Goal: Obtain resource: Download file/media

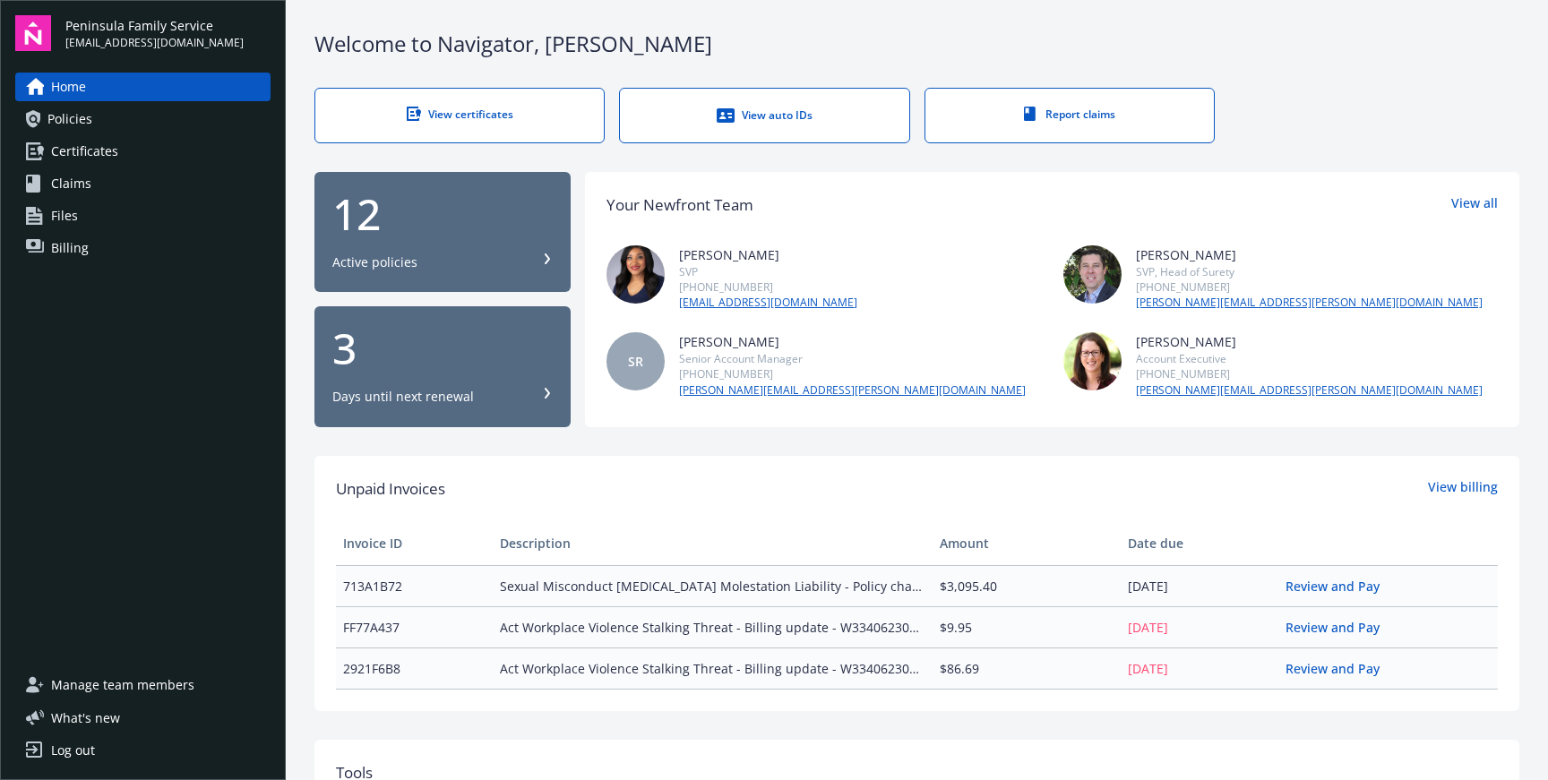
click at [52, 150] on span "Certificates" at bounding box center [84, 151] width 67 height 29
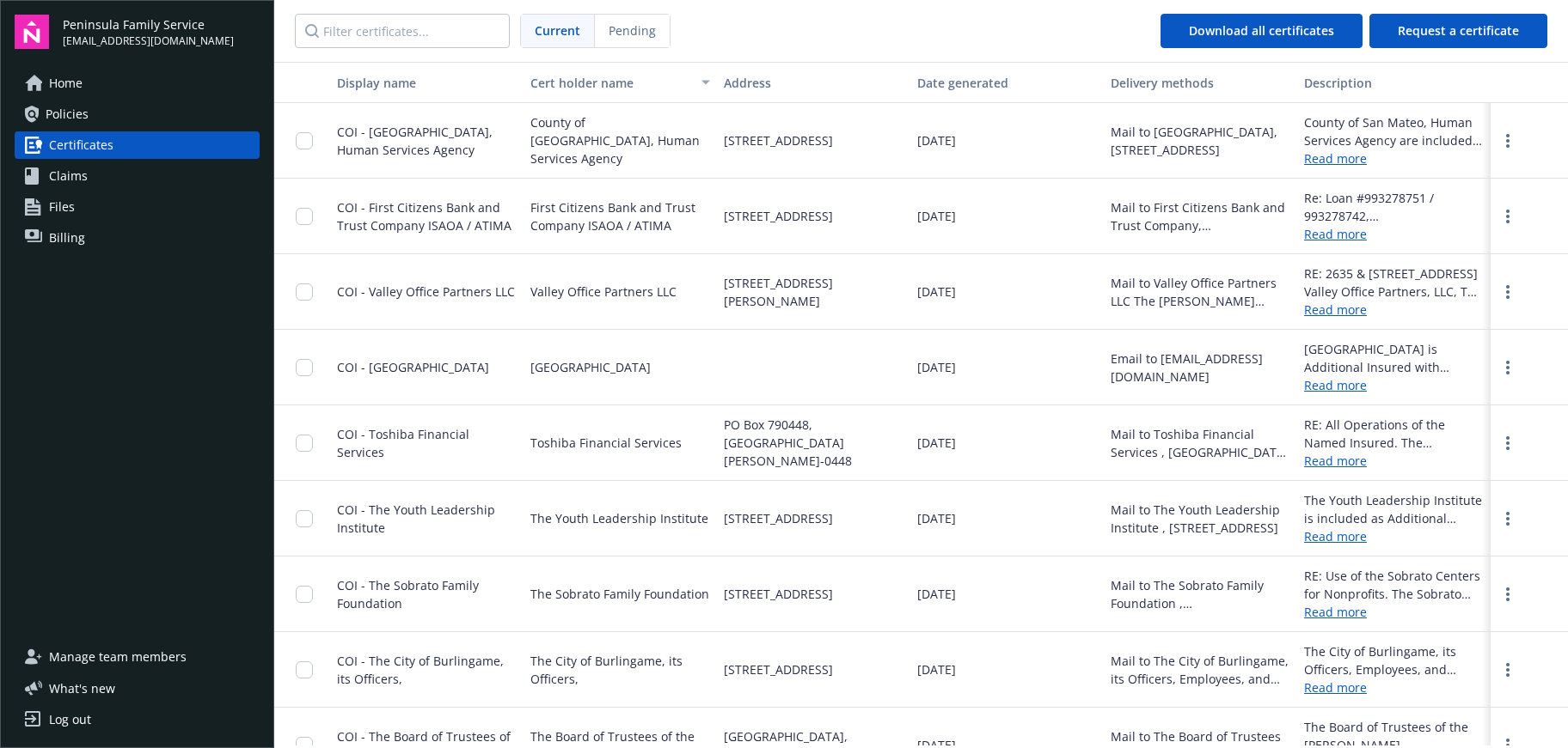
click at [1338, 160] on link "Read more" at bounding box center [1393, 158] width 179 height 18
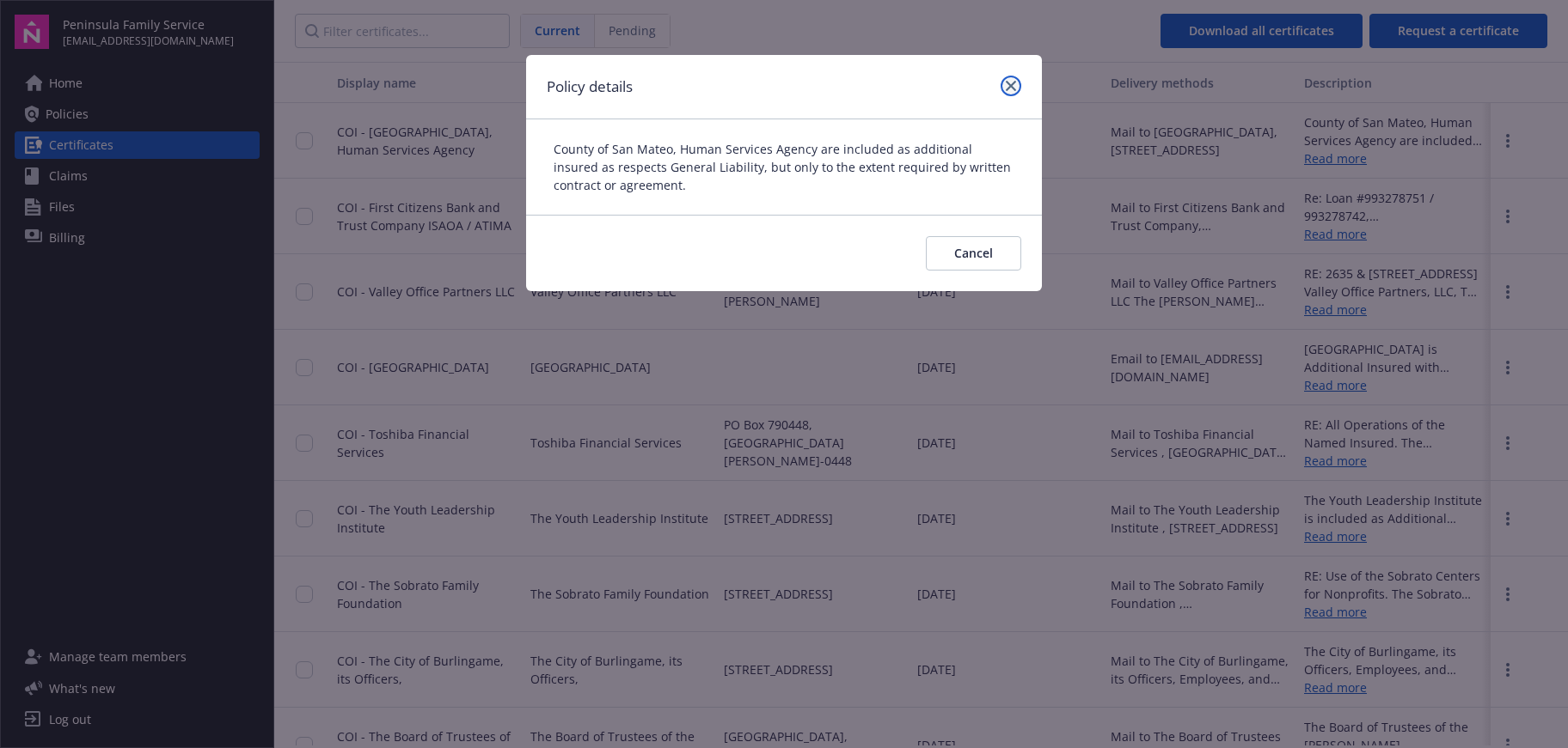
click at [1016, 82] on link "close" at bounding box center [1010, 85] width 20 height 20
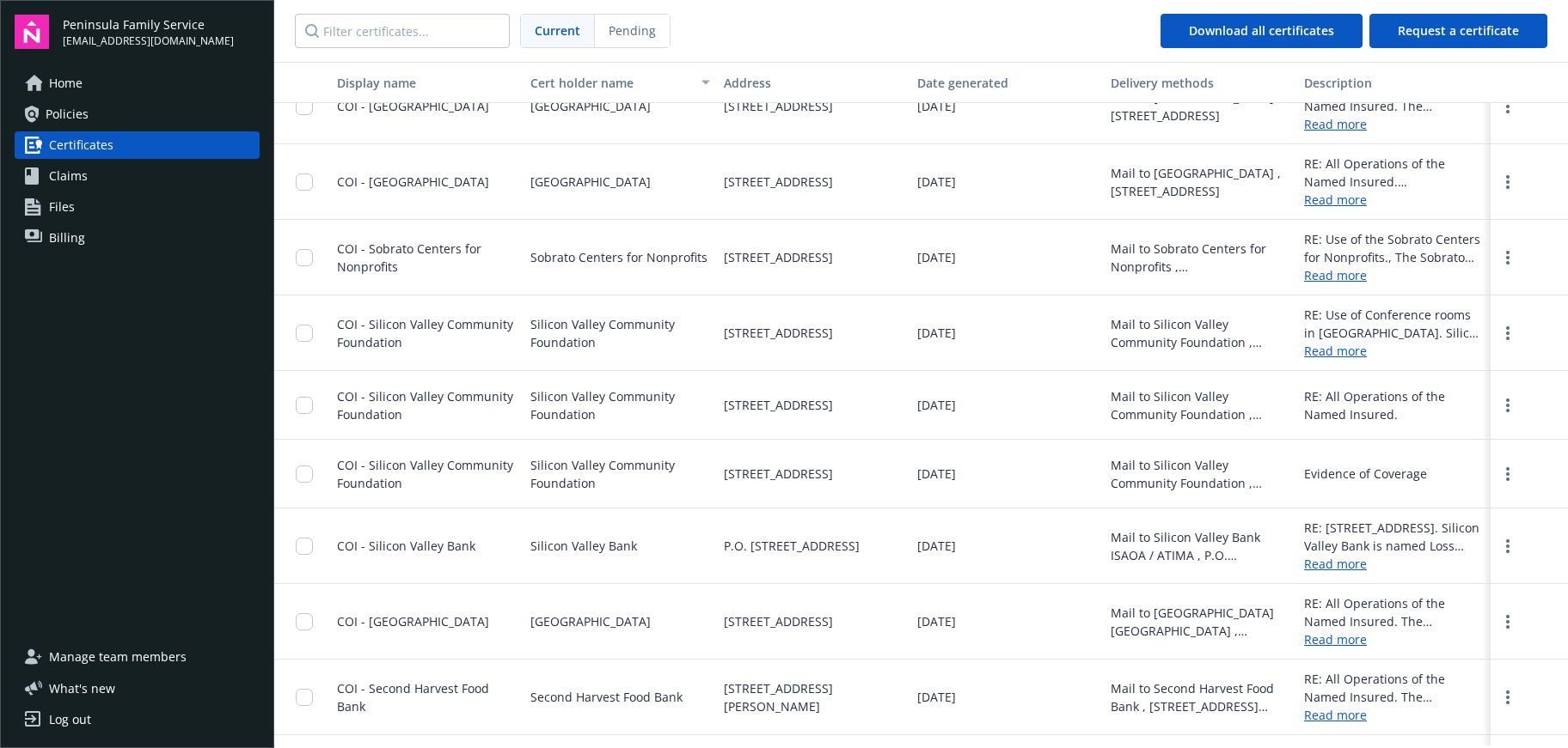
scroll to position [1457, 0]
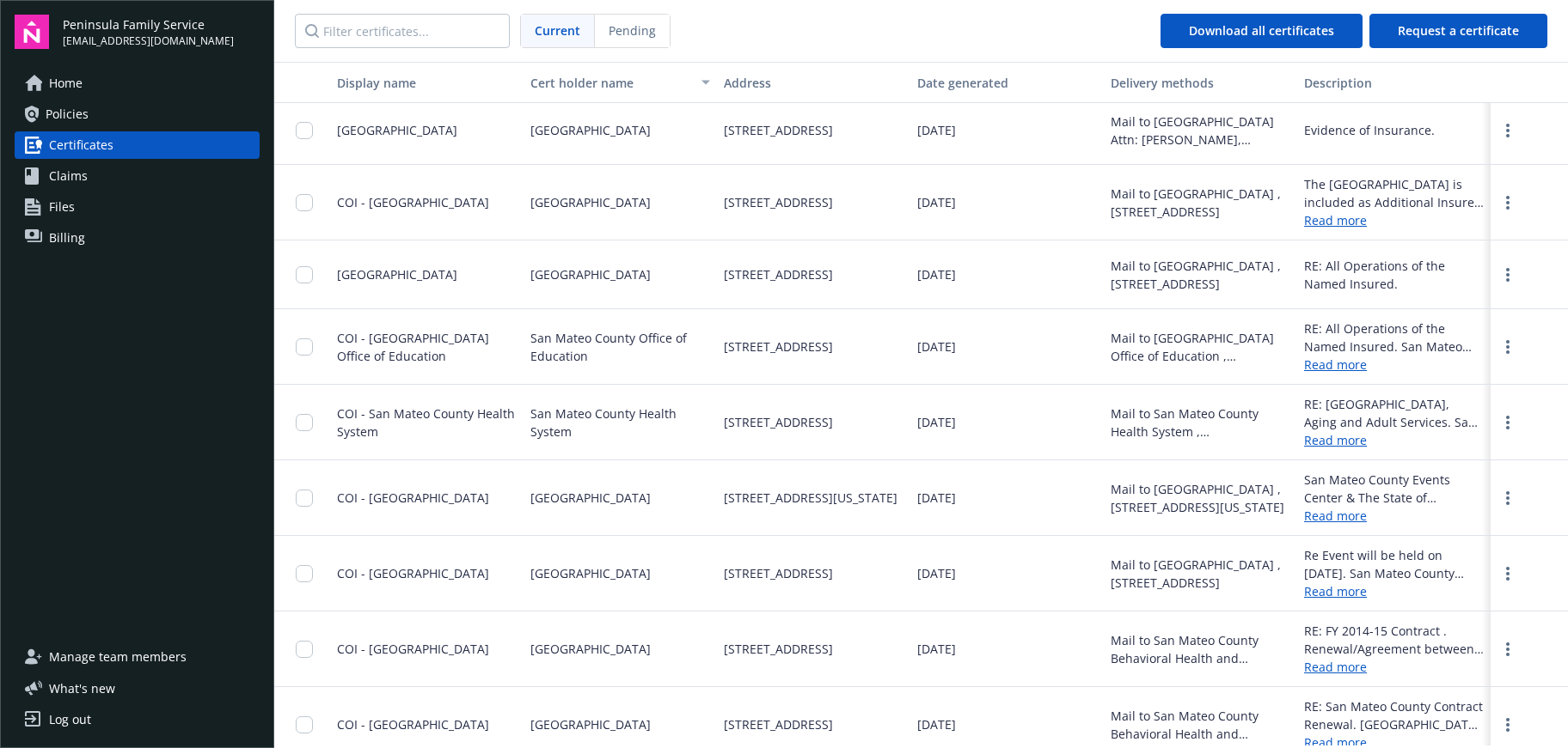
click at [616, 452] on div "San Mateo County Health System" at bounding box center [620, 422] width 194 height 76
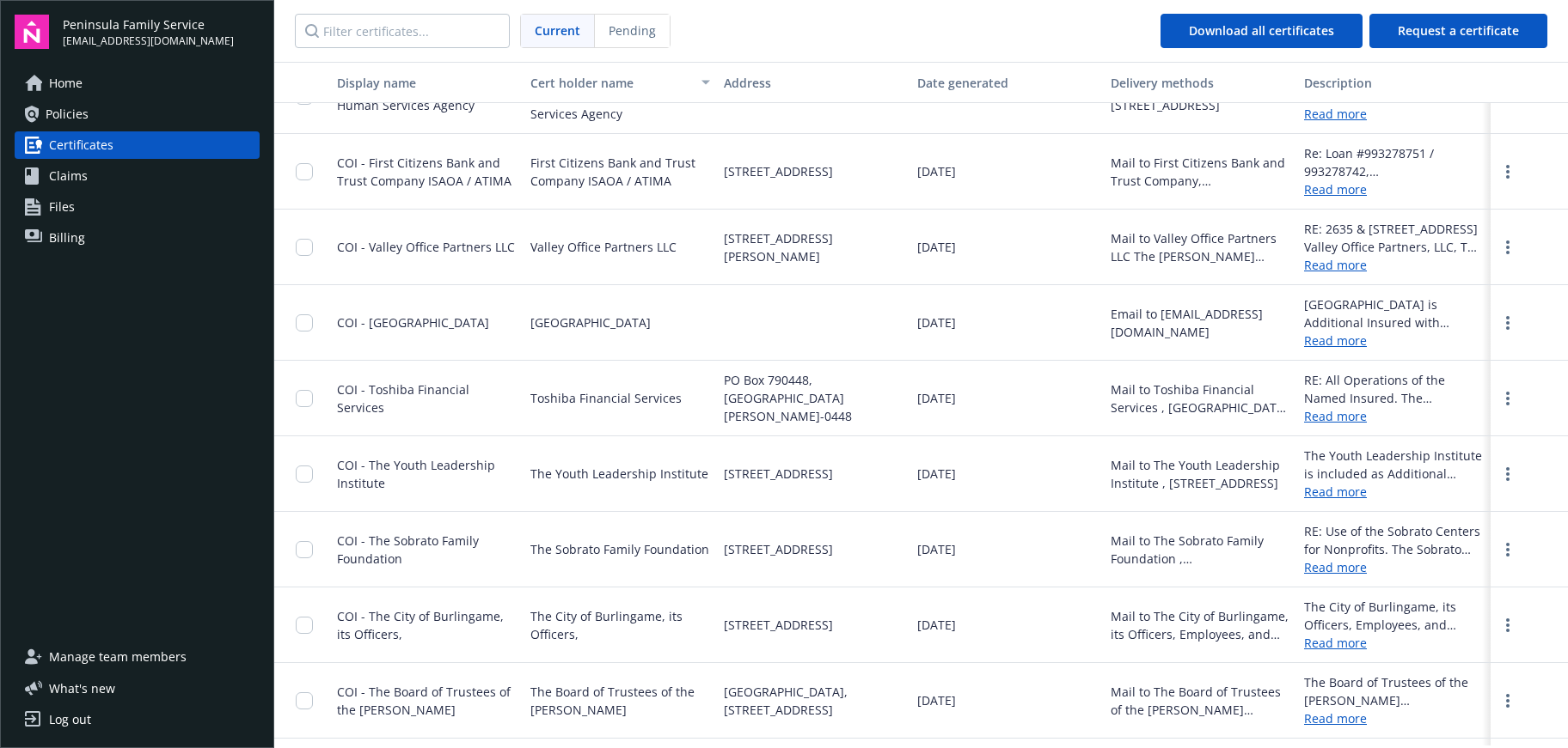
scroll to position [0, 0]
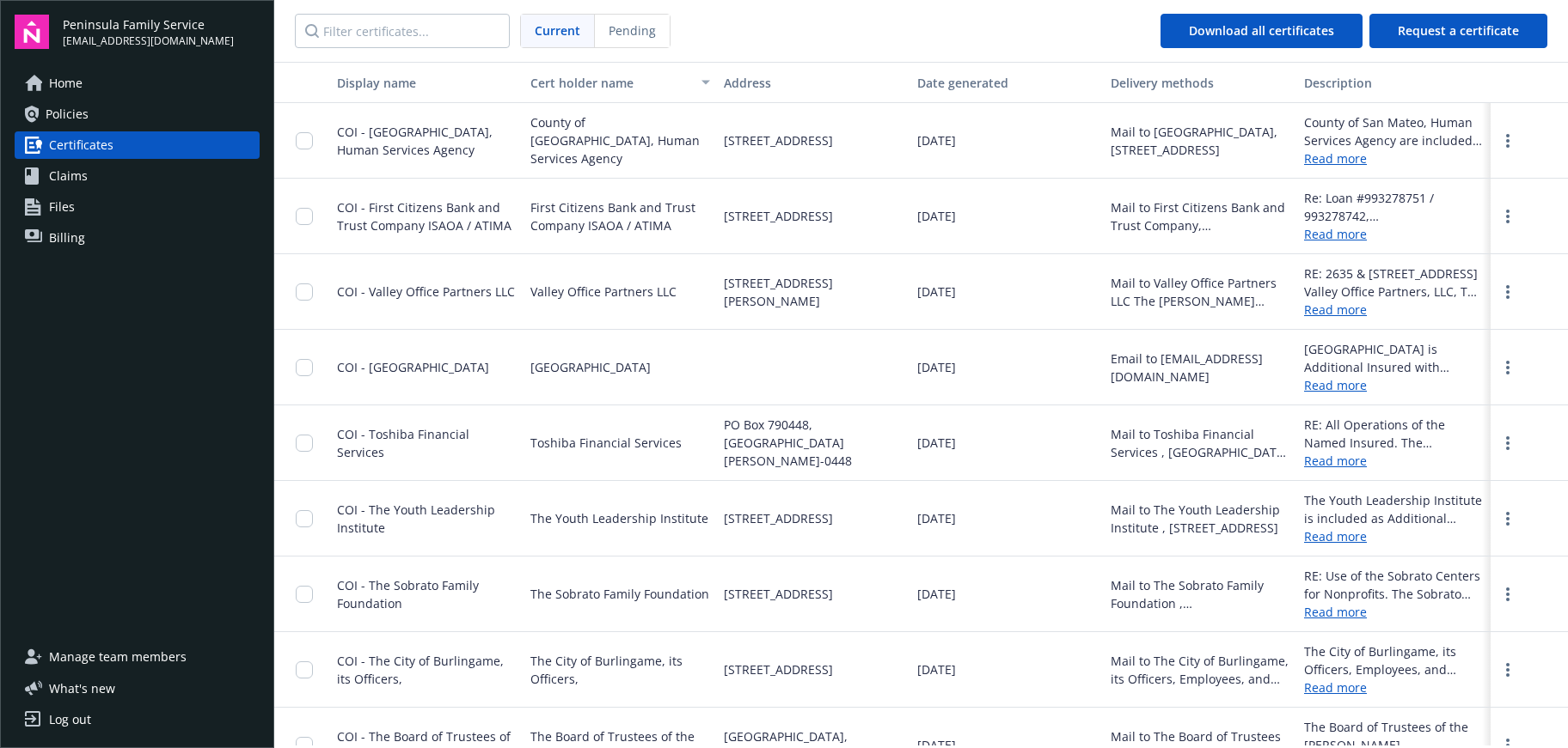
click at [1320, 164] on link "Read more" at bounding box center [1393, 158] width 179 height 18
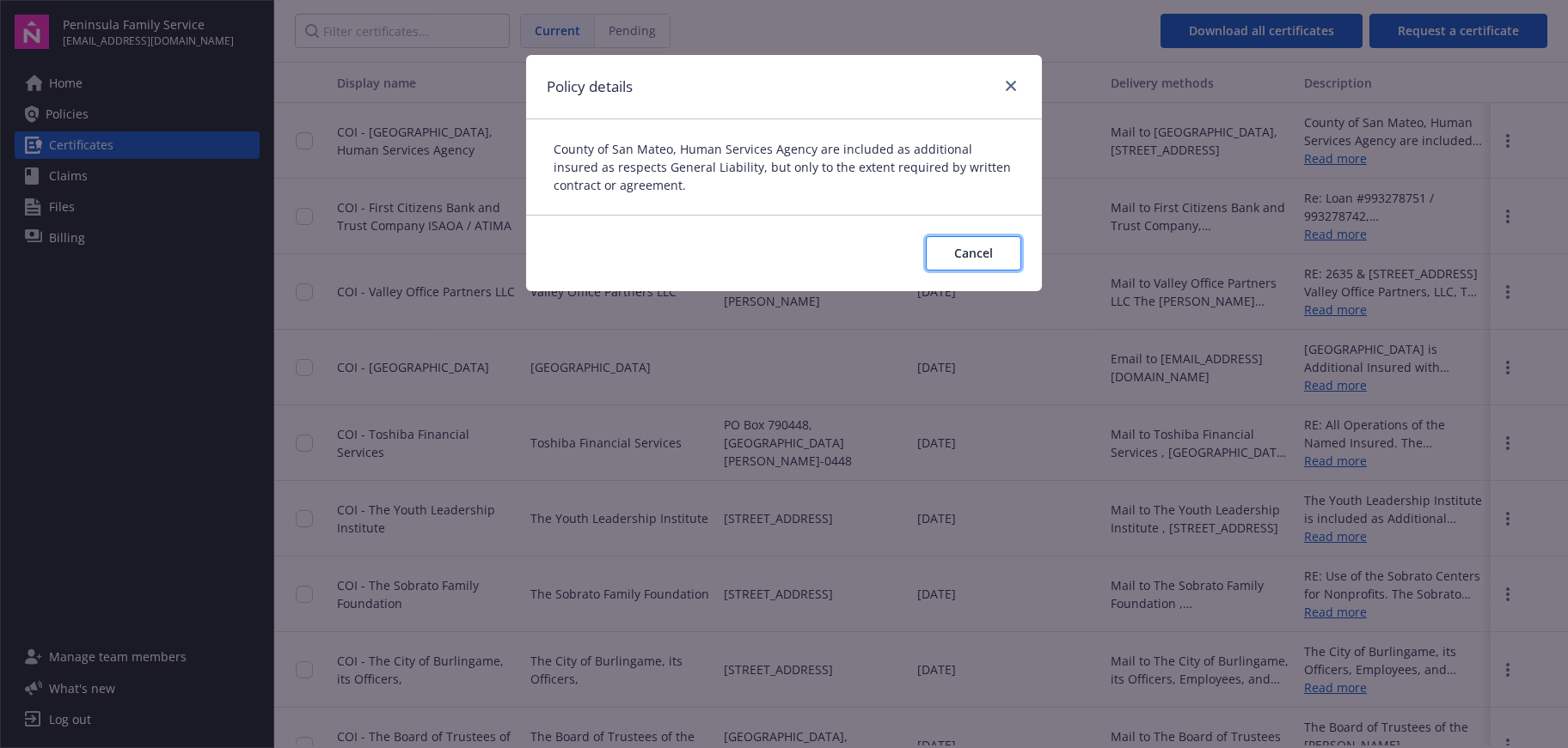
click at [938, 259] on button "Cancel" at bounding box center [973, 253] width 95 height 35
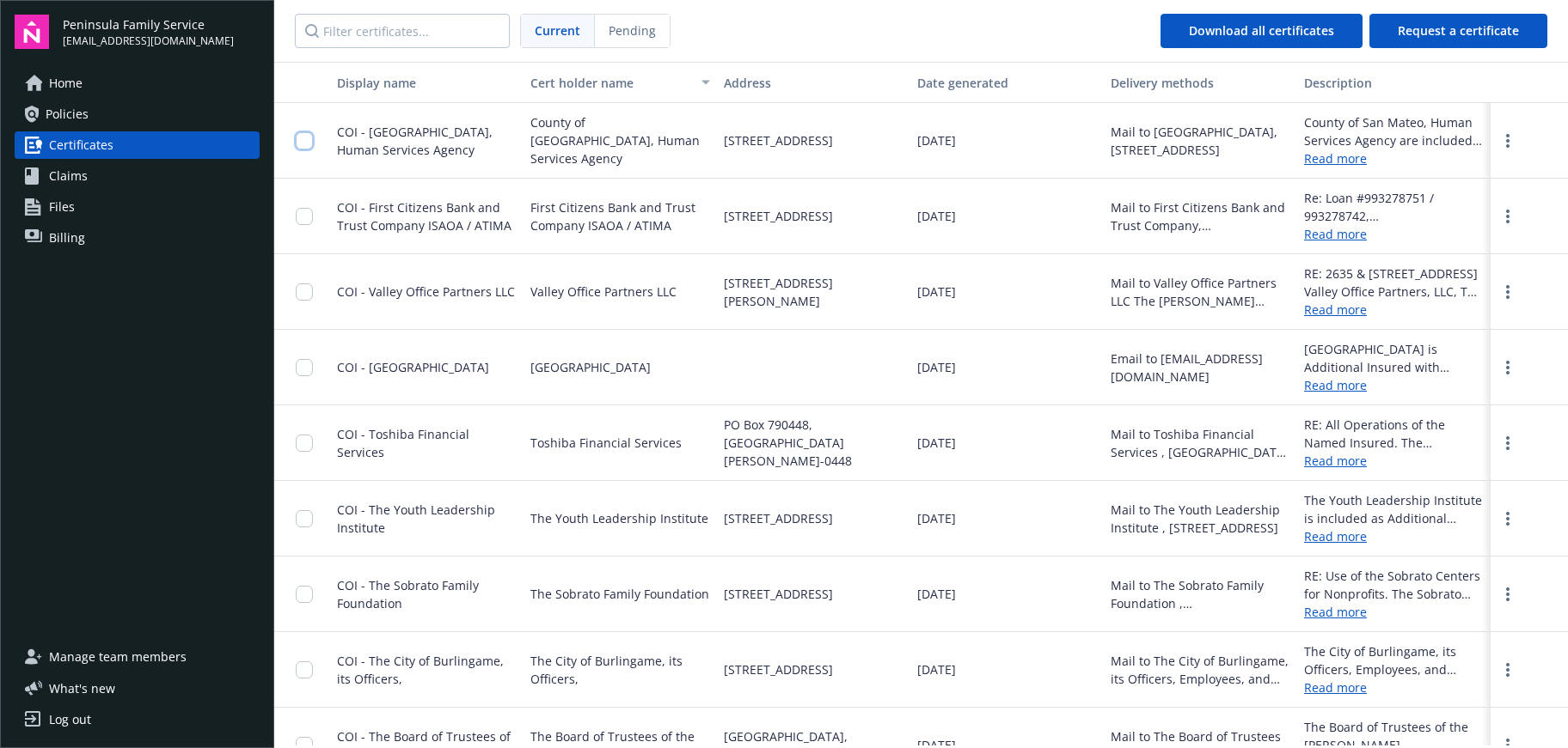
click at [309, 137] on input "checkbox" at bounding box center [304, 141] width 17 height 17
click at [739, 701] on span "Download certificates" at bounding box center [743, 709] width 128 height 16
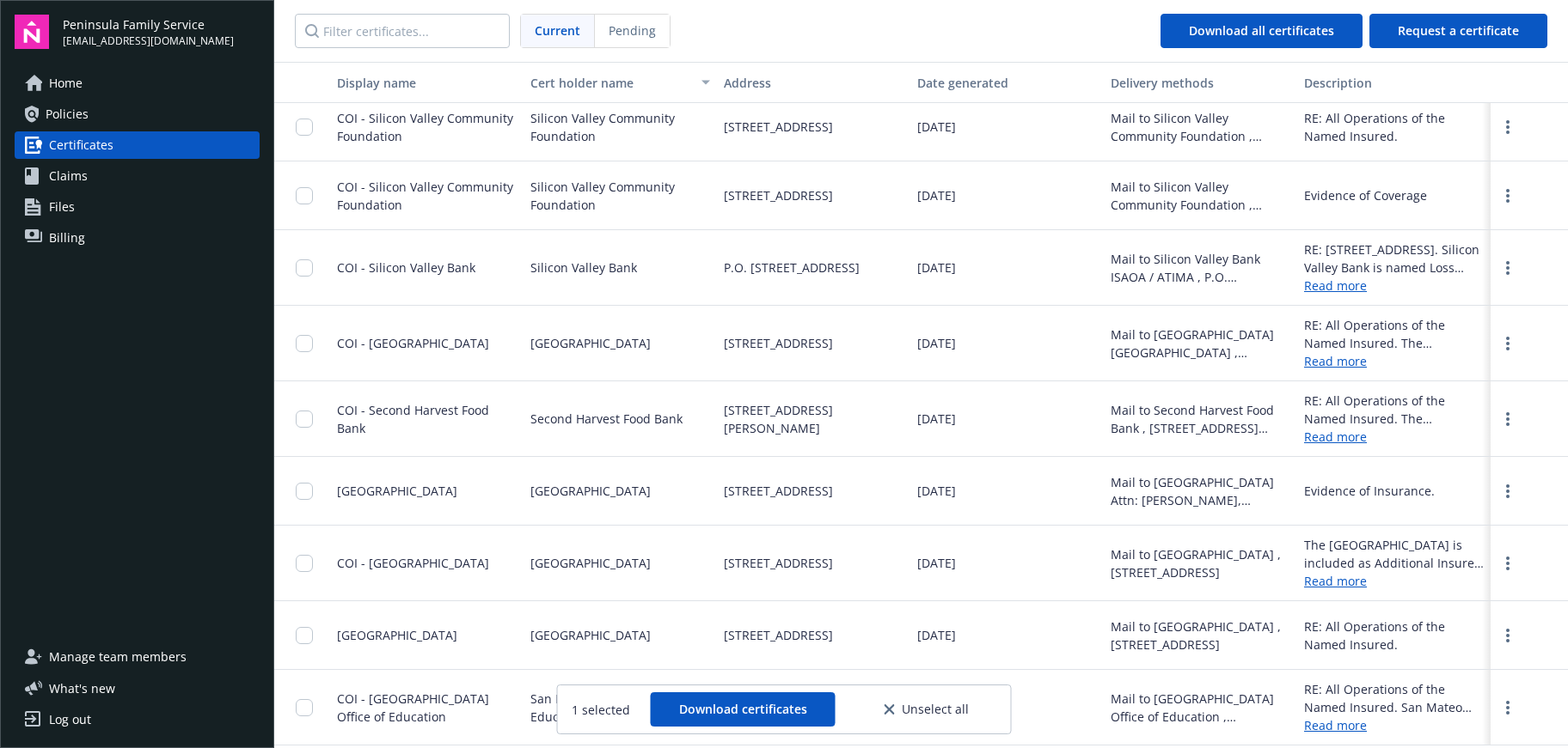
scroll to position [1289, 0]
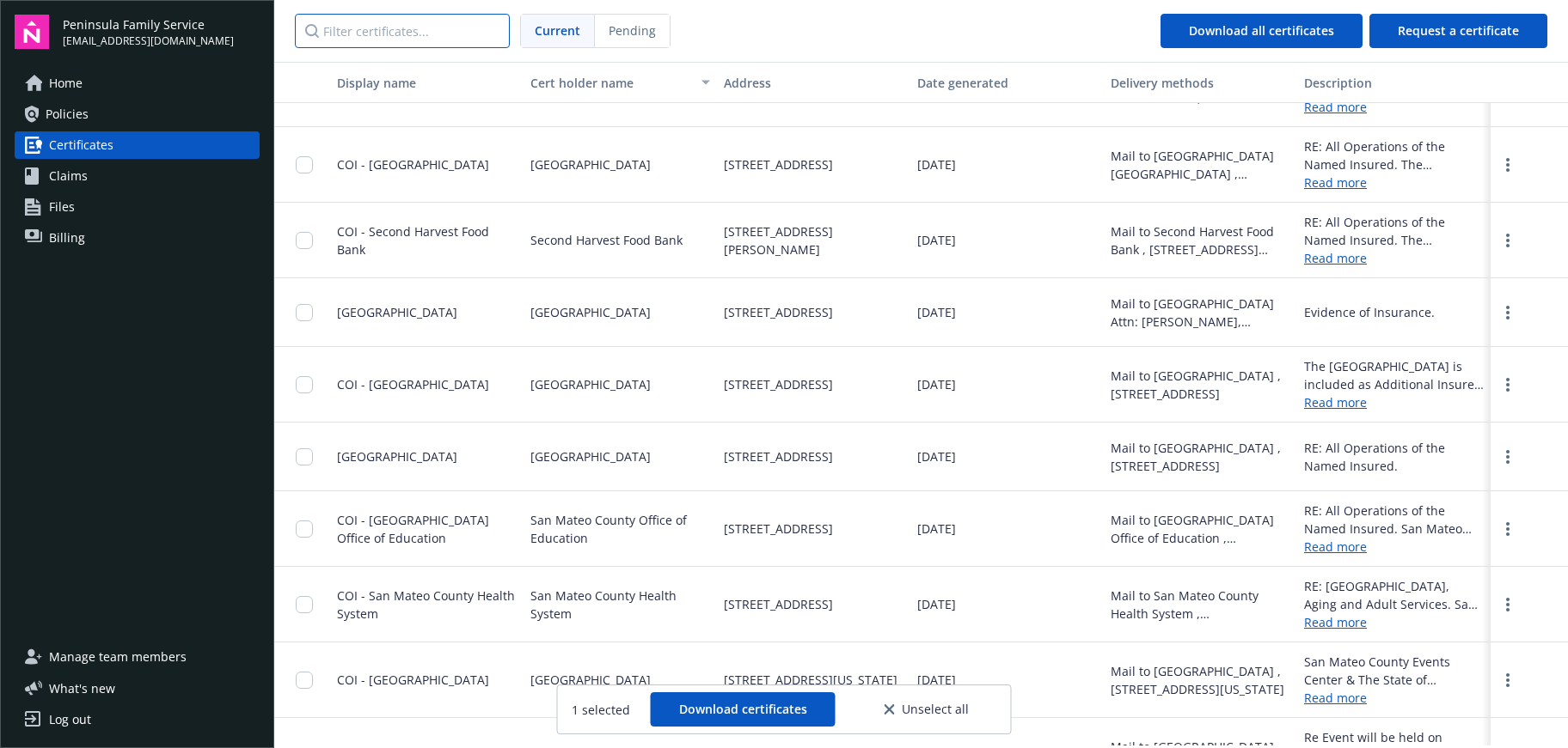
click at [445, 30] on input "Filter certificates..." at bounding box center [402, 31] width 215 height 35
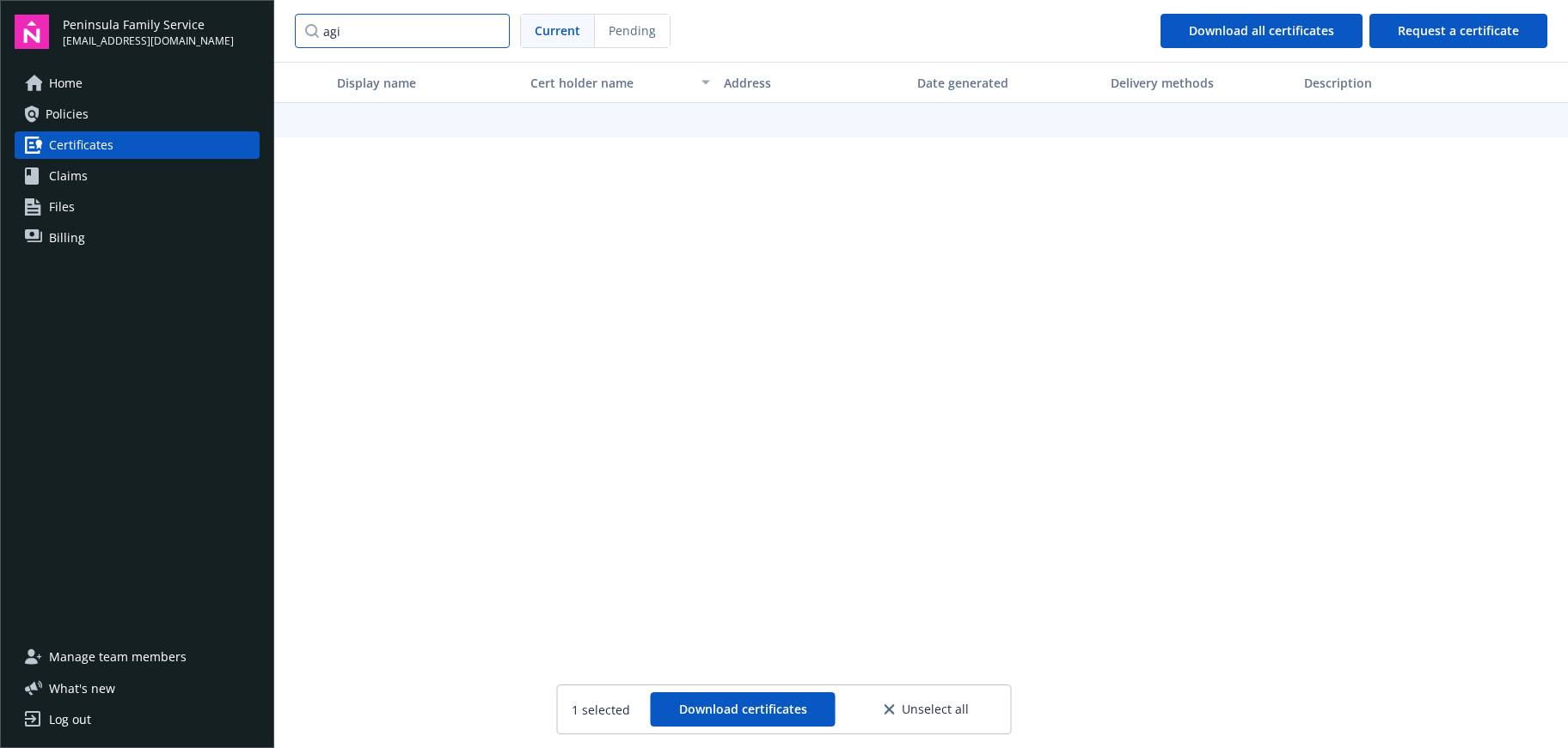
scroll to position [0, 0]
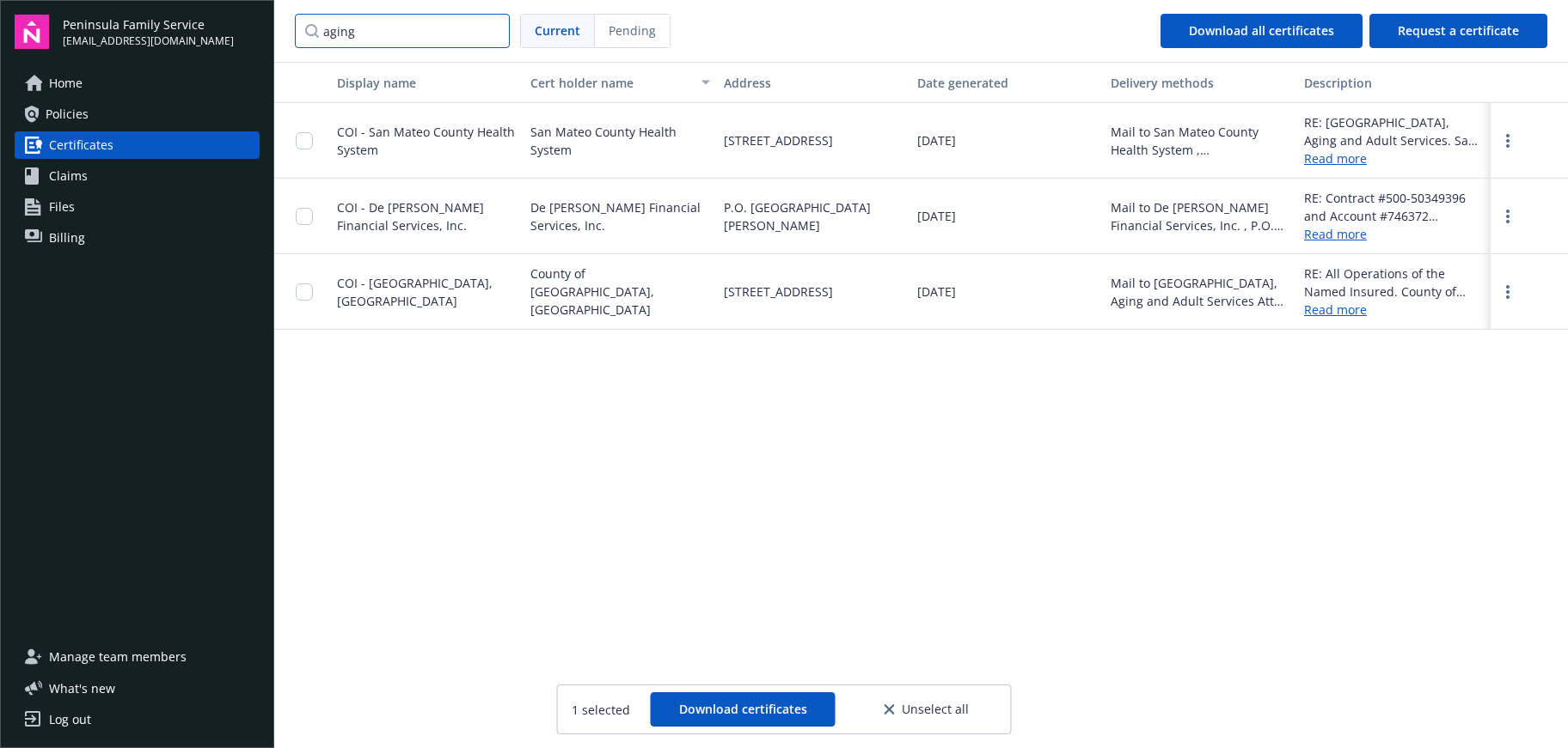
type input "aging"
click at [311, 137] on input "checkbox" at bounding box center [304, 141] width 17 height 17
click at [762, 704] on span "Download certificates" at bounding box center [743, 709] width 128 height 16
click at [1297, 528] on div "Display name Cert holder name Address Date generated Delivery methods Descripti…" at bounding box center [921, 403] width 1294 height 684
click at [1485, 135] on link "more" at bounding box center [1507, 140] width 20 height 20
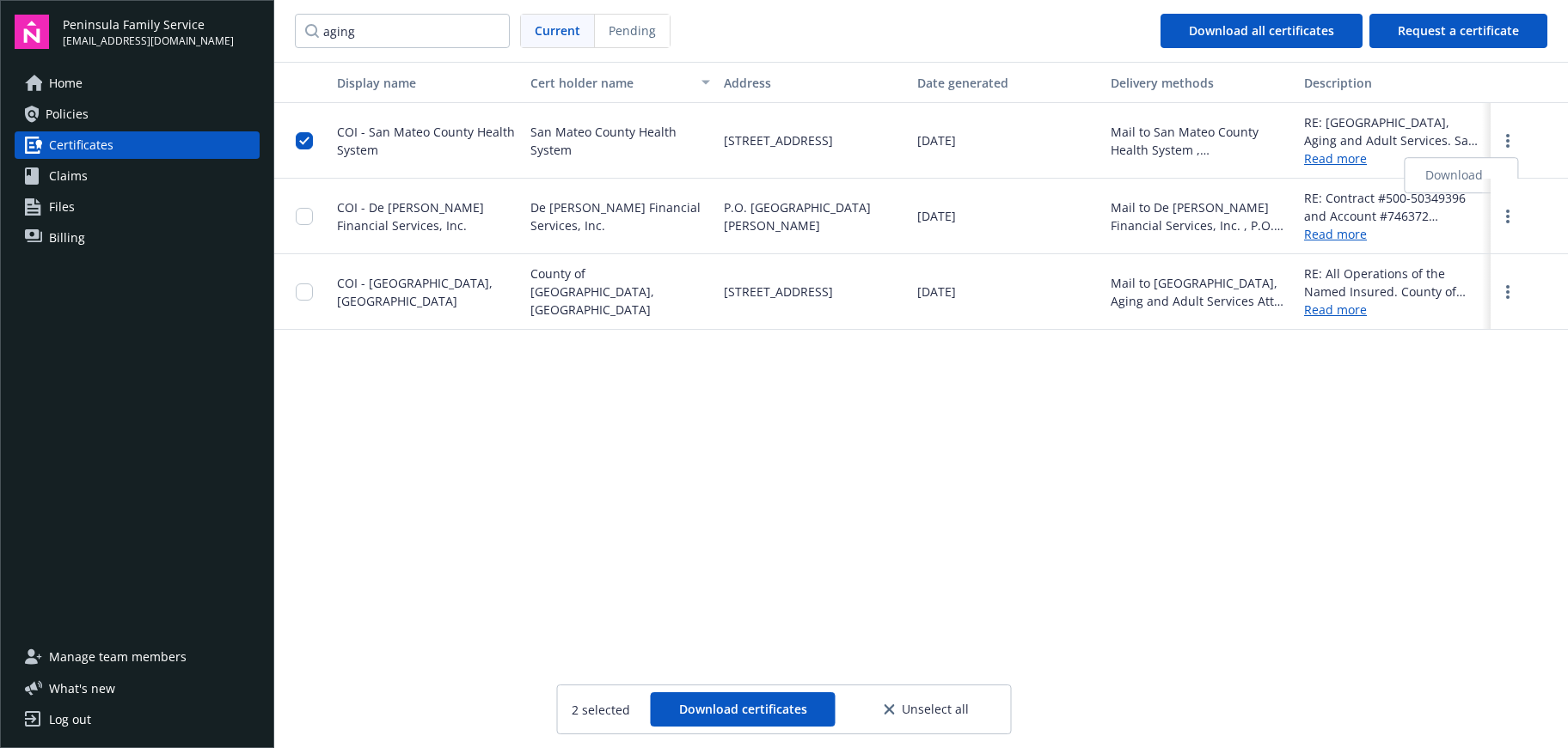
click at [1459, 174] on link "Download" at bounding box center [1461, 175] width 112 height 35
click at [1370, 511] on div "Display name Cert holder name Address Date generated Delivery methods Descripti…" at bounding box center [921, 403] width 1294 height 684
